Goal: Information Seeking & Learning: Check status

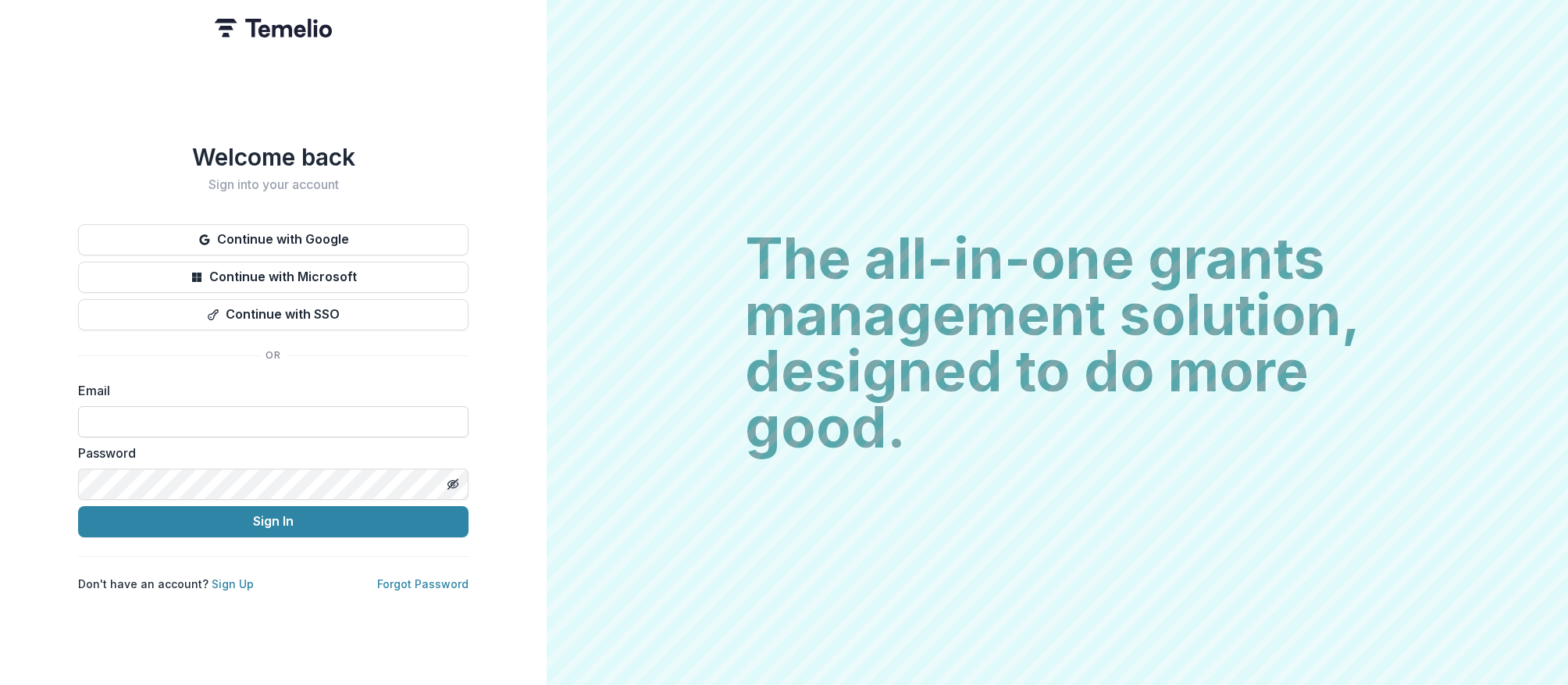
click at [201, 416] on input at bounding box center [274, 421] width 391 height 31
type input "**********"
click at [78, 506] on button "Sign In" at bounding box center [274, 521] width 391 height 31
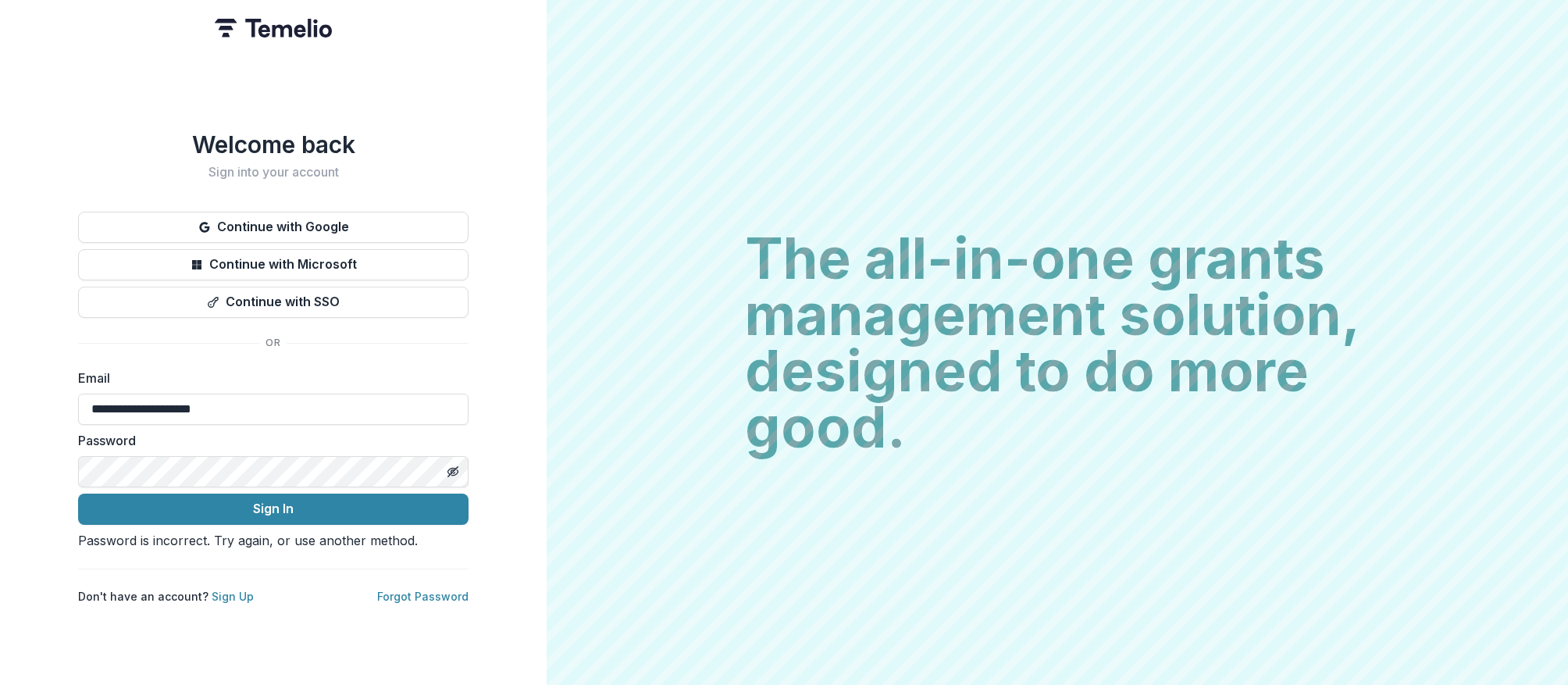
click at [78, 493] on button "Sign In" at bounding box center [274, 508] width 391 height 31
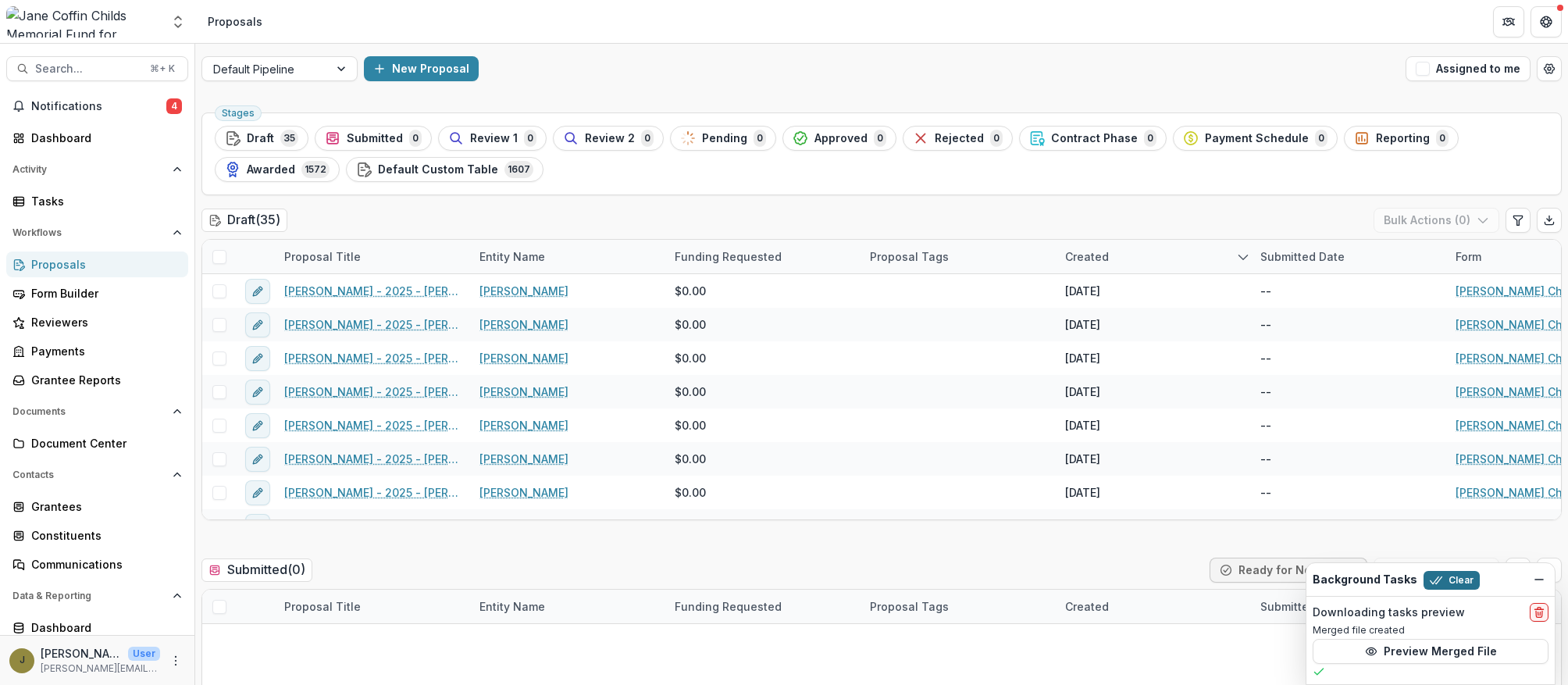
click at [1454, 578] on button "Clear" at bounding box center [1451, 580] width 56 height 19
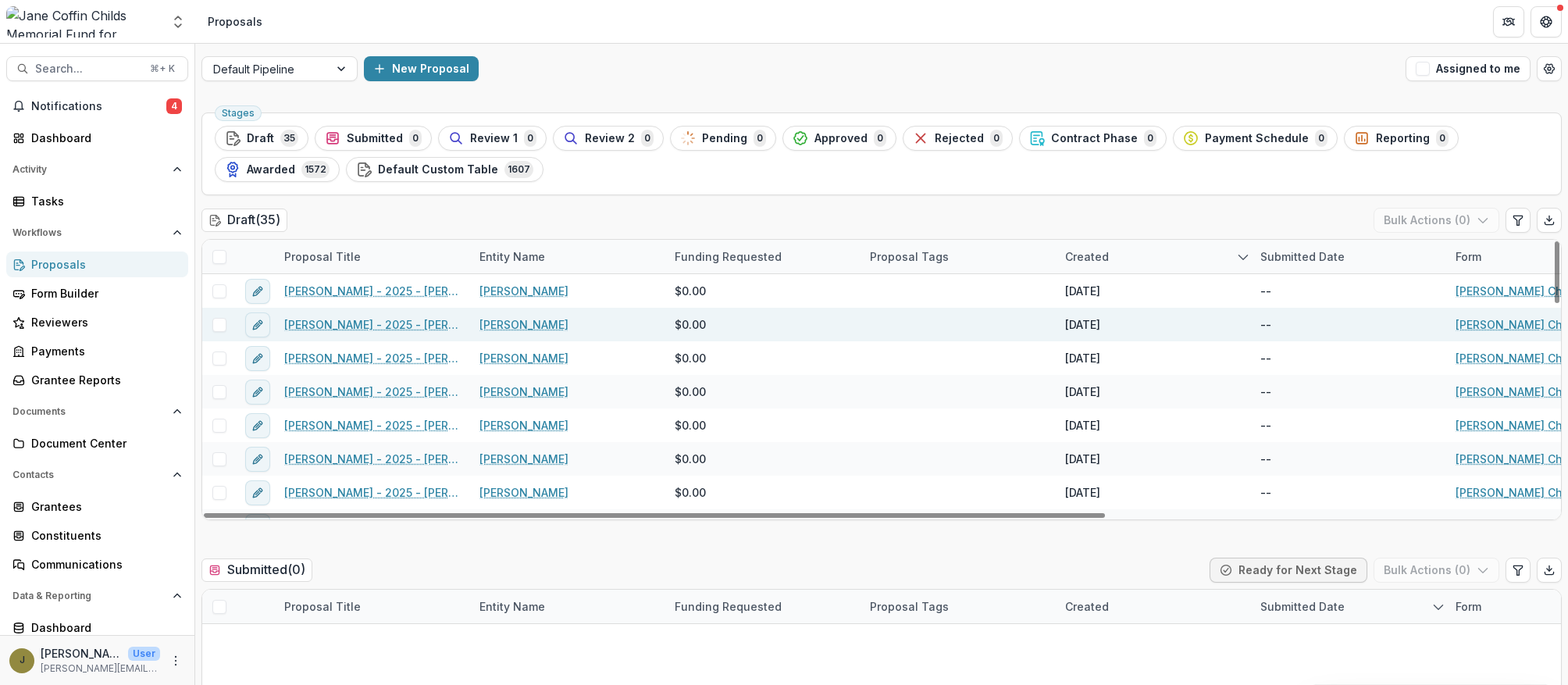
click at [392, 318] on link "[PERSON_NAME] - 2025 - [PERSON_NAME] Childs Memorial Fund - Fellowship Applicat…" at bounding box center [372, 324] width 177 height 17
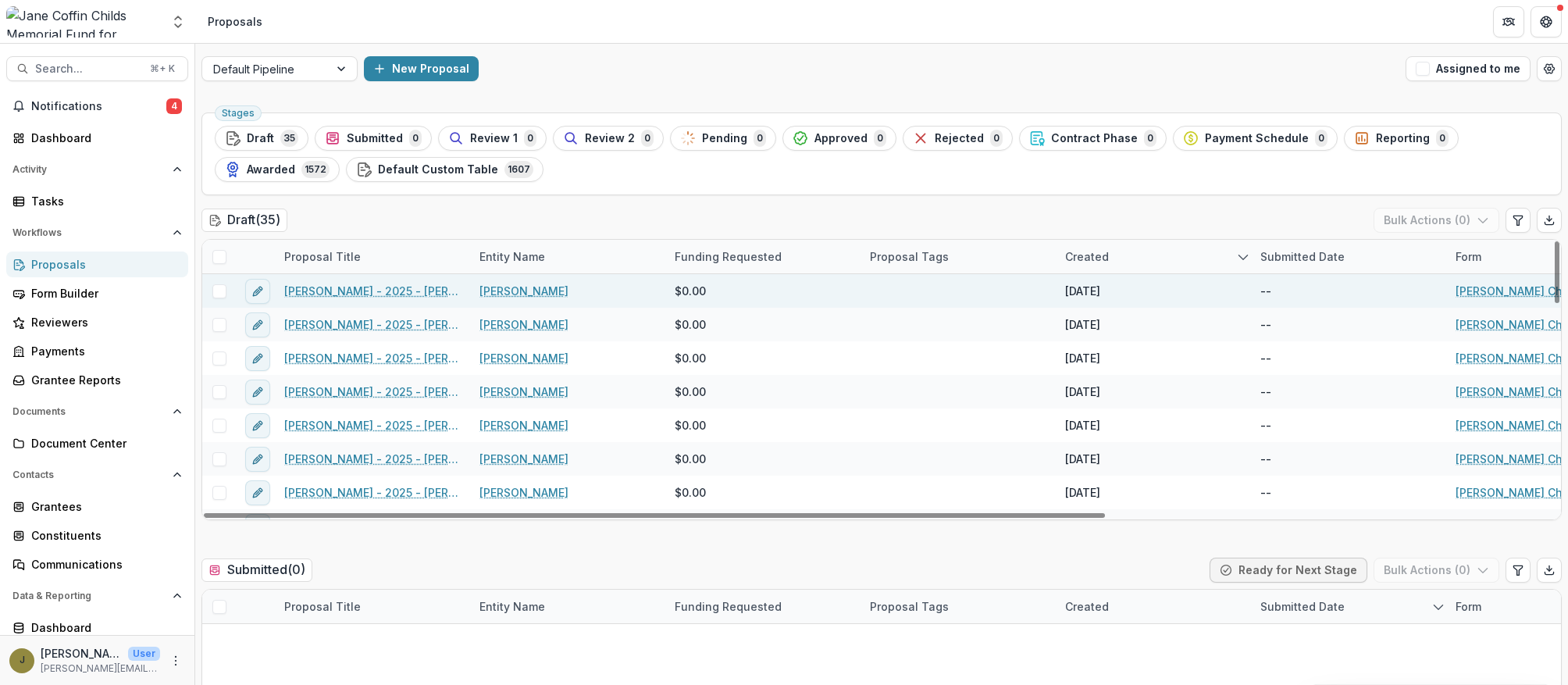
click at [373, 295] on link "[PERSON_NAME] - 2025 - [PERSON_NAME] Childs Memorial Fund - Fellowship Applicat…" at bounding box center [372, 291] width 177 height 17
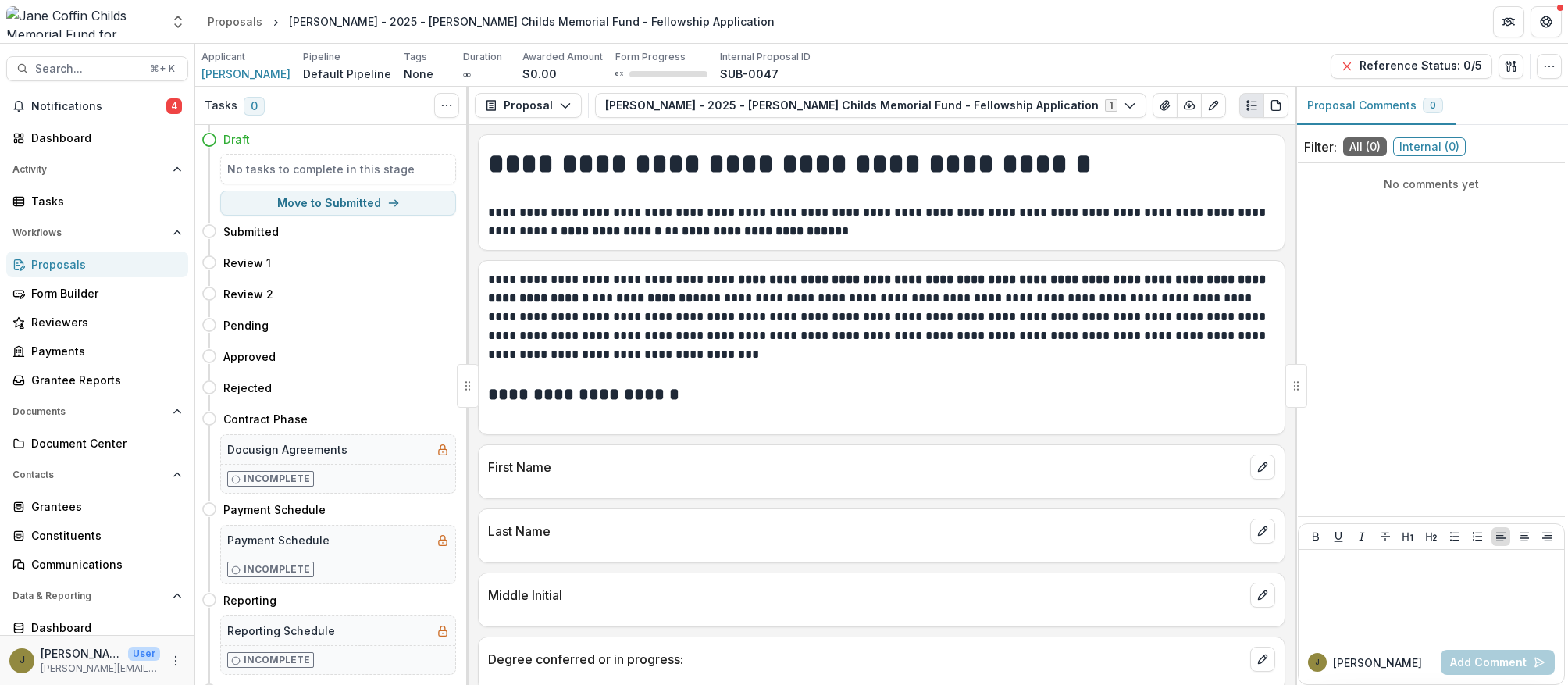
click at [47, 268] on div "Proposals" at bounding box center [103, 264] width 145 height 17
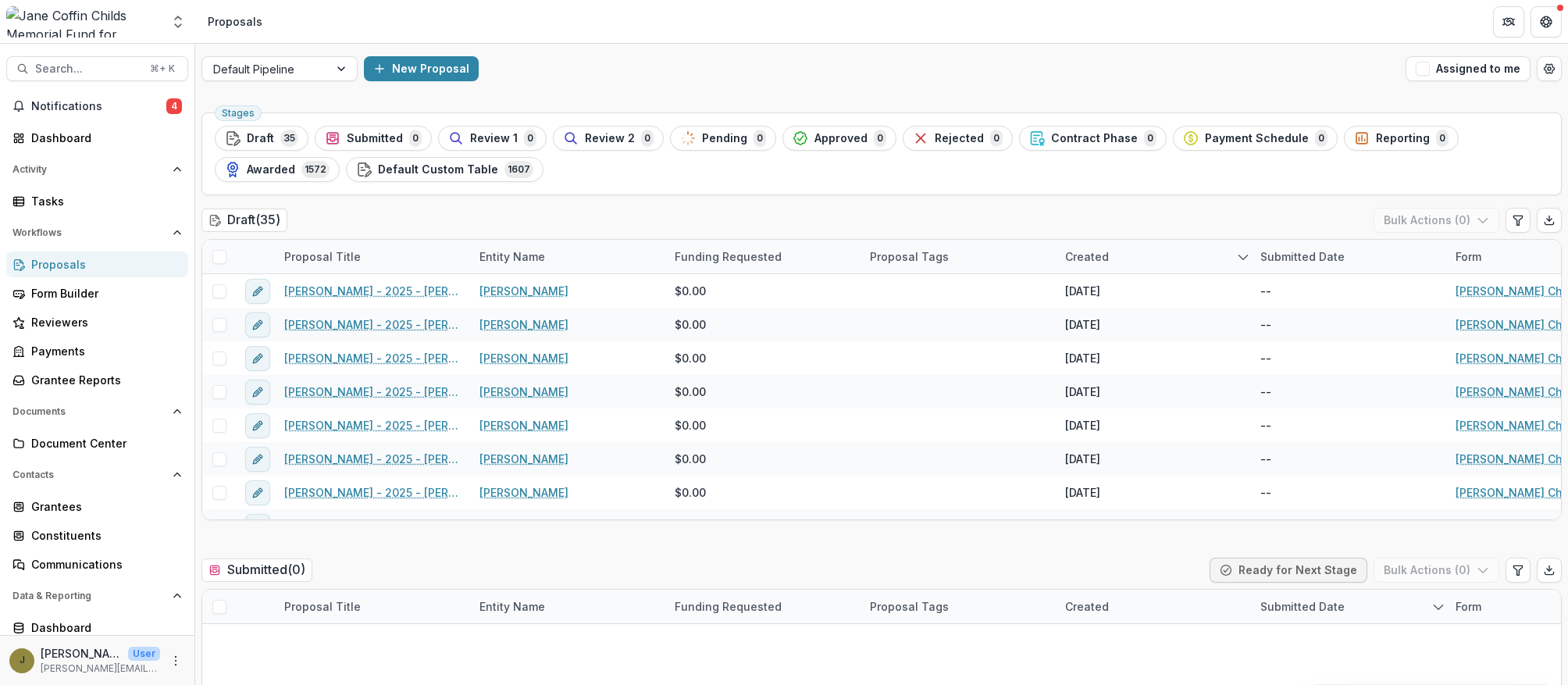
click at [51, 264] on div "Proposals" at bounding box center [103, 264] width 145 height 17
